Goal: Task Accomplishment & Management: Complete application form

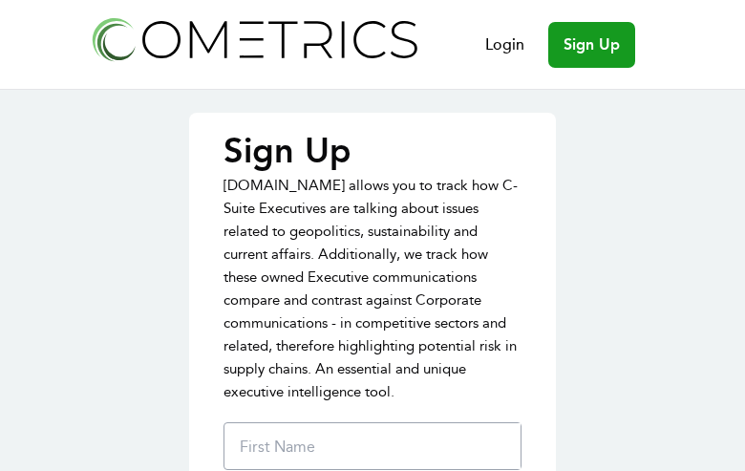
type input "AKcZrwwNrqFIFe"
type input "GAXDvIjnSRJOjDga"
type input "[EMAIL_ADDRESS][DOMAIN_NAME]"
